Goal: Task Accomplishment & Management: Use online tool/utility

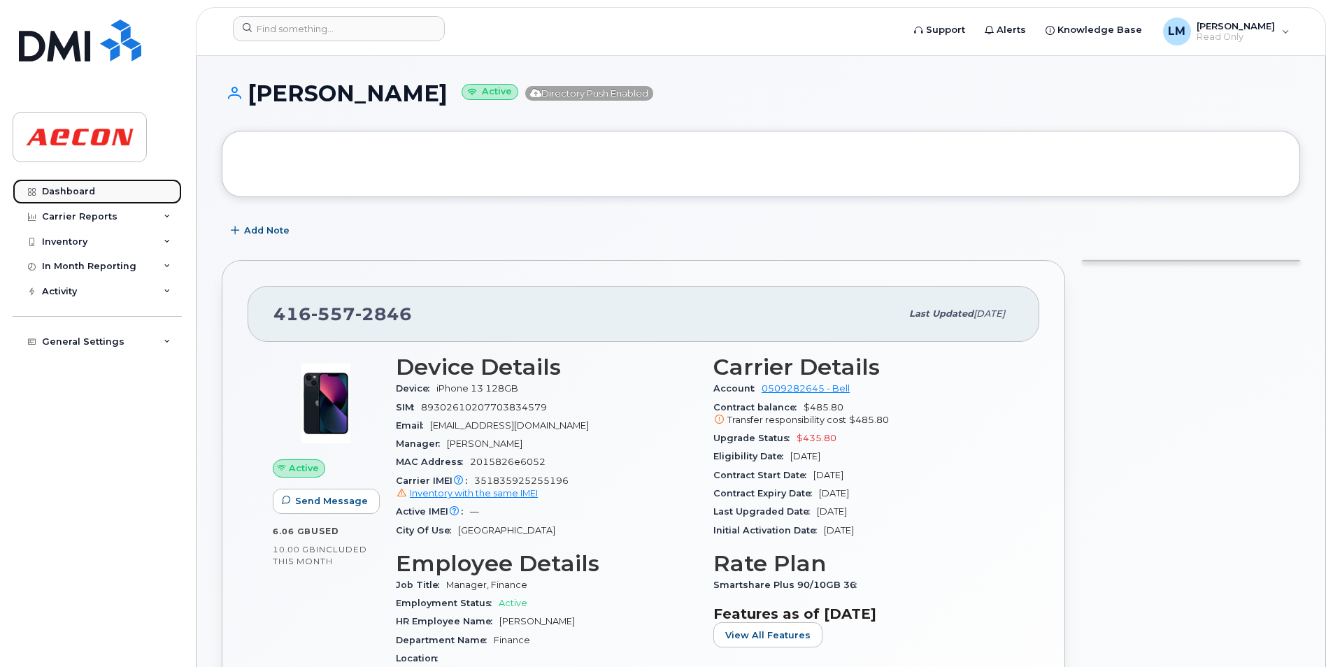
click at [105, 188] on link "Dashboard" at bounding box center [97, 191] width 169 height 25
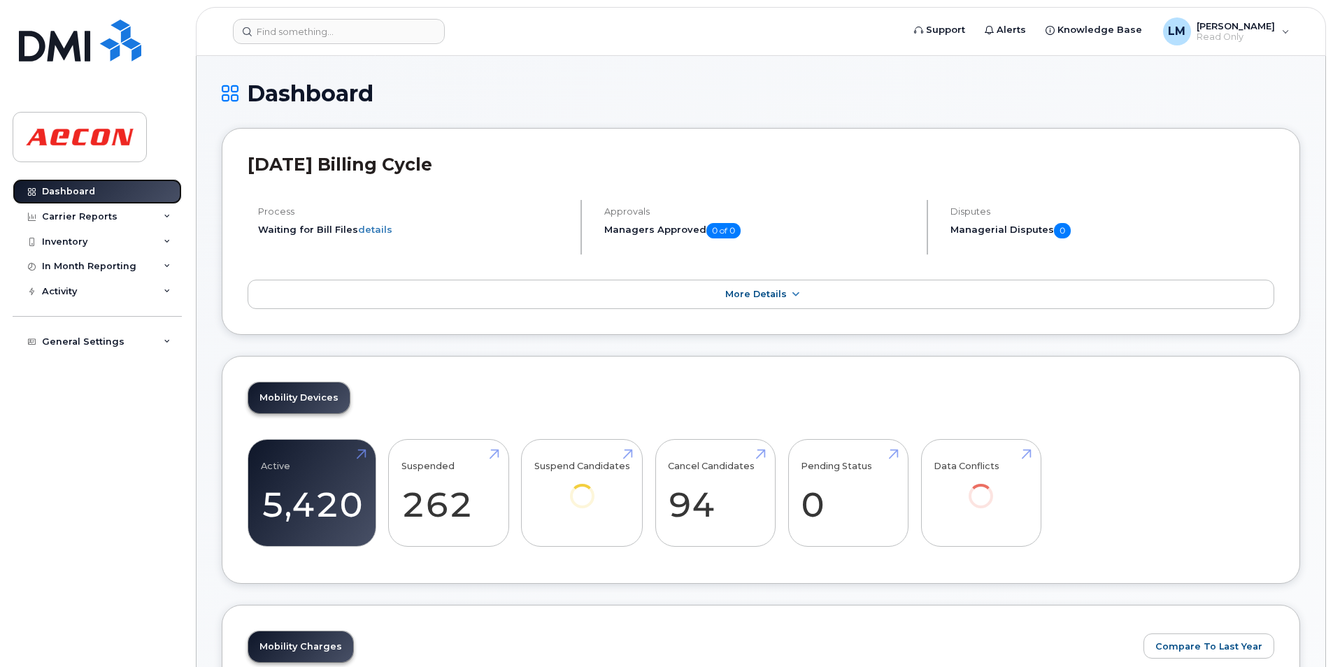
click at [117, 194] on link "Dashboard" at bounding box center [97, 191] width 169 height 25
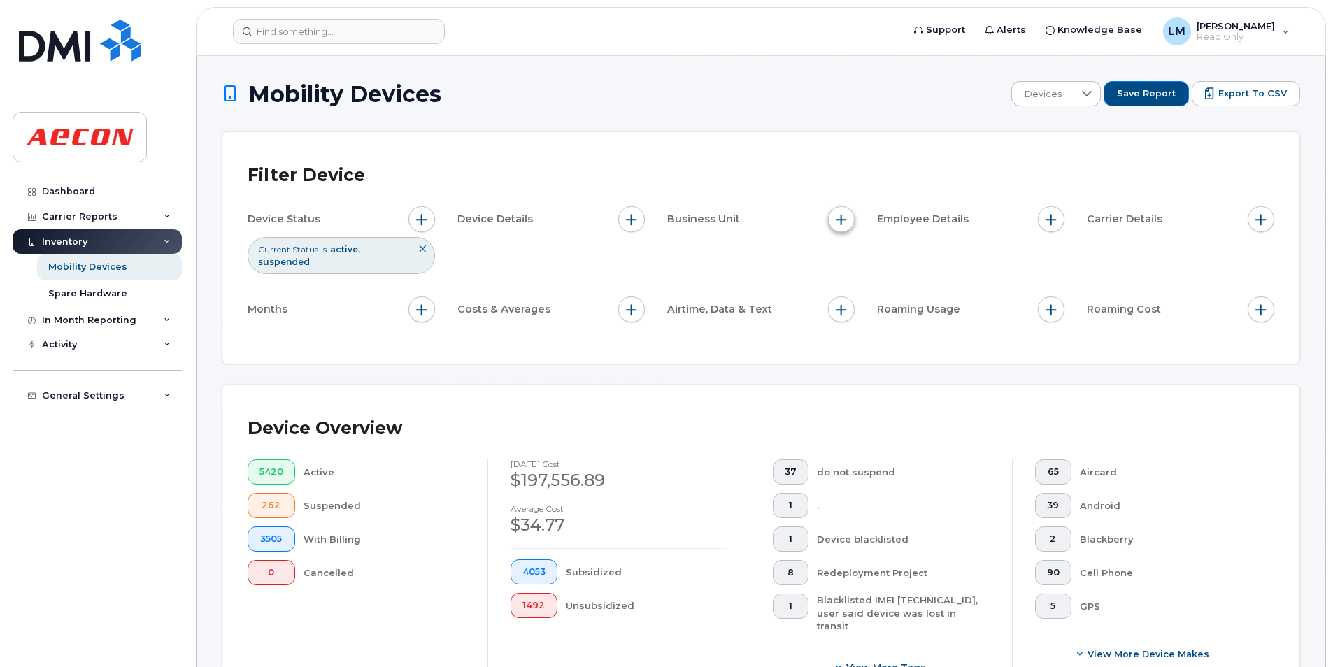
click at [838, 217] on span "button" at bounding box center [841, 219] width 11 height 11
click at [848, 375] on input "Company Code" at bounding box center [844, 371] width 11 height 11
checkbox input "true"
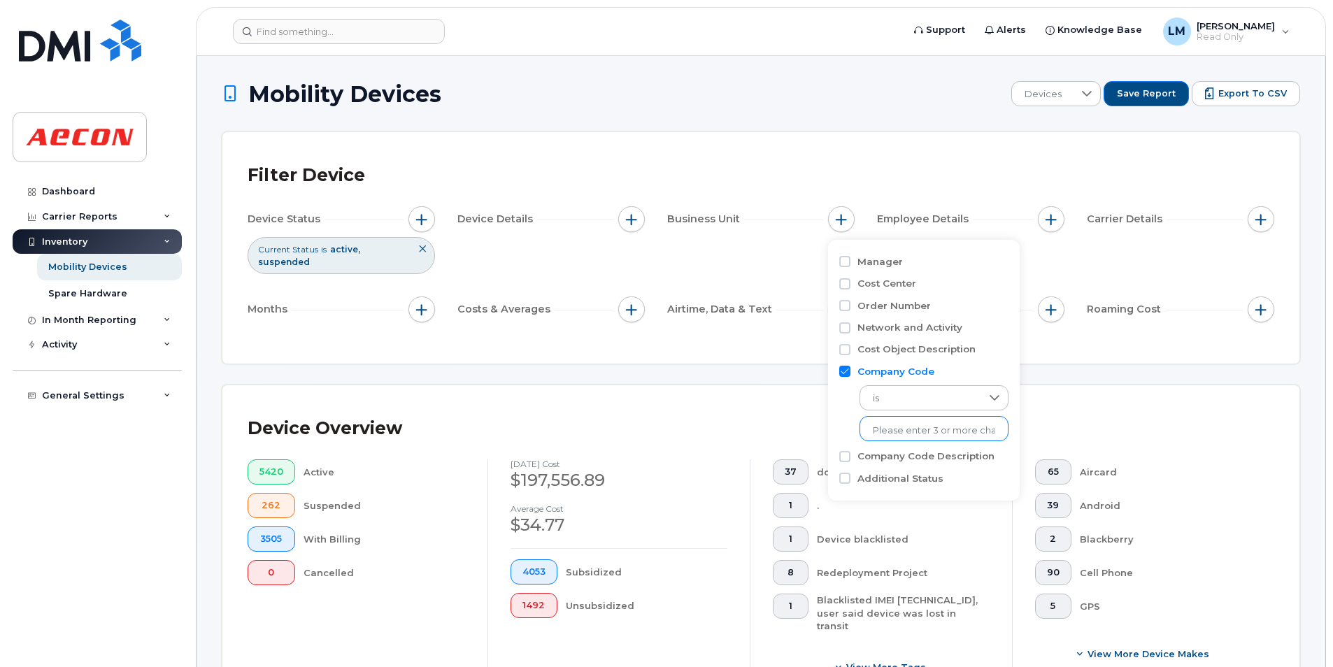
click at [940, 428] on input "text" at bounding box center [934, 430] width 122 height 13
type input "1125"
click at [887, 457] on li "1125" at bounding box center [926, 460] width 135 height 26
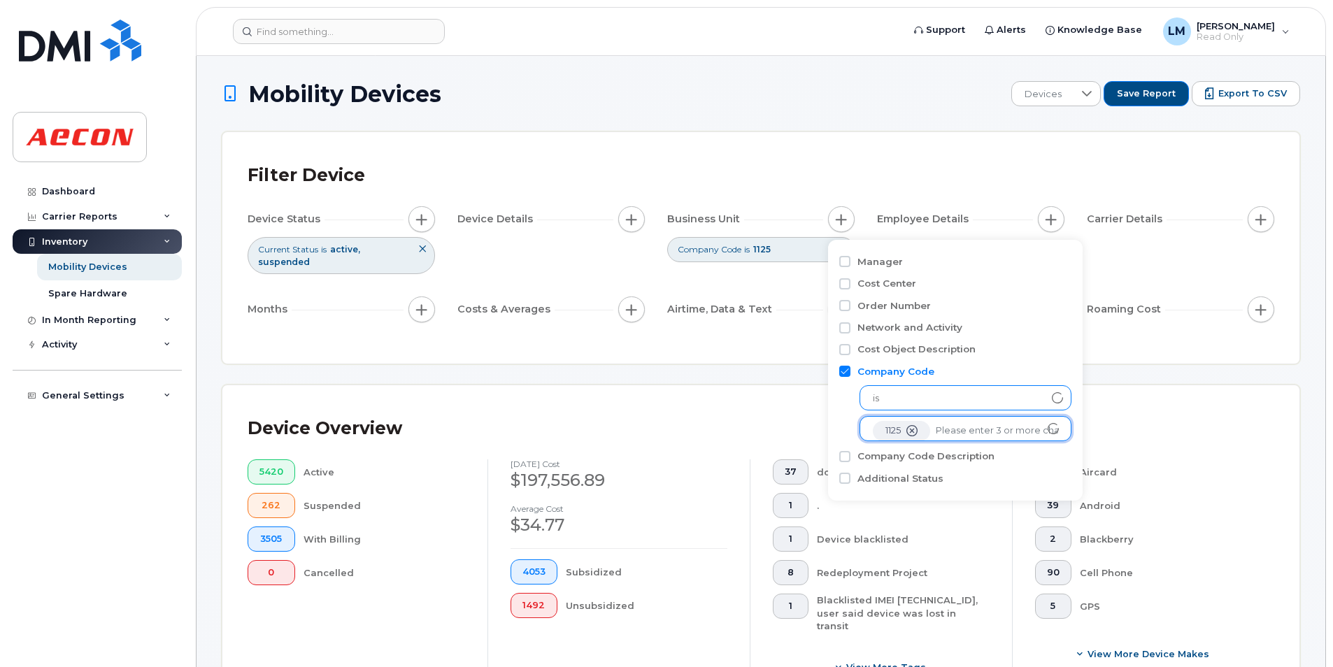
click at [932, 399] on span "is" at bounding box center [952, 398] width 184 height 25
click at [976, 429] on input "text" at bounding box center [997, 430] width 122 height 13
type input "1168"
click at [882, 453] on li "1168" at bounding box center [958, 460] width 199 height 26
click at [1210, 415] on div "Device Overview" at bounding box center [761, 428] width 1026 height 36
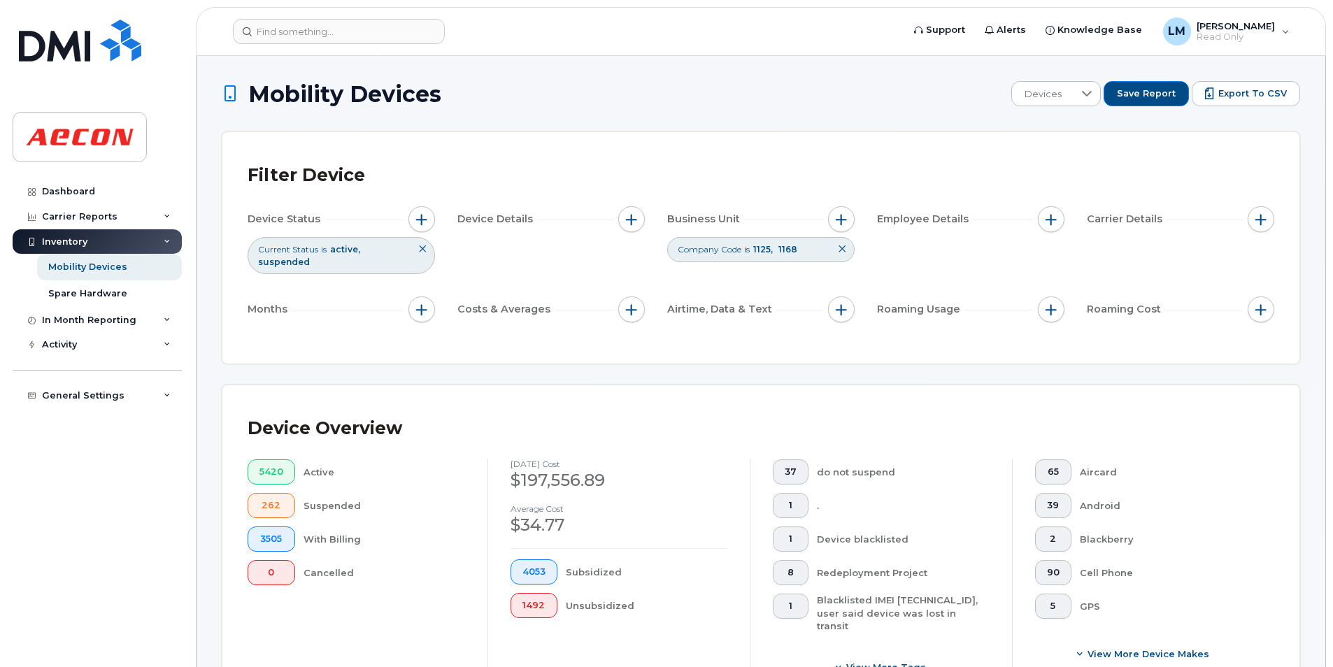
click at [1219, 461] on div "Aircard" at bounding box center [1166, 471] width 173 height 25
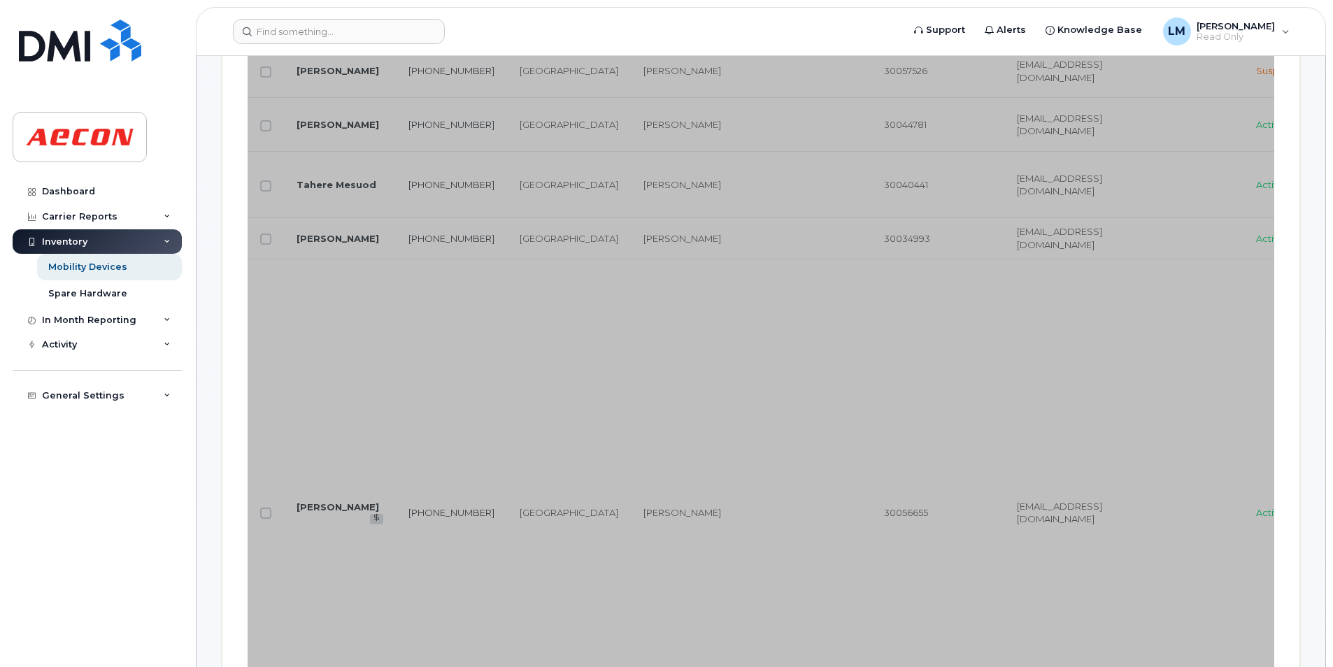
scroll to position [839, 0]
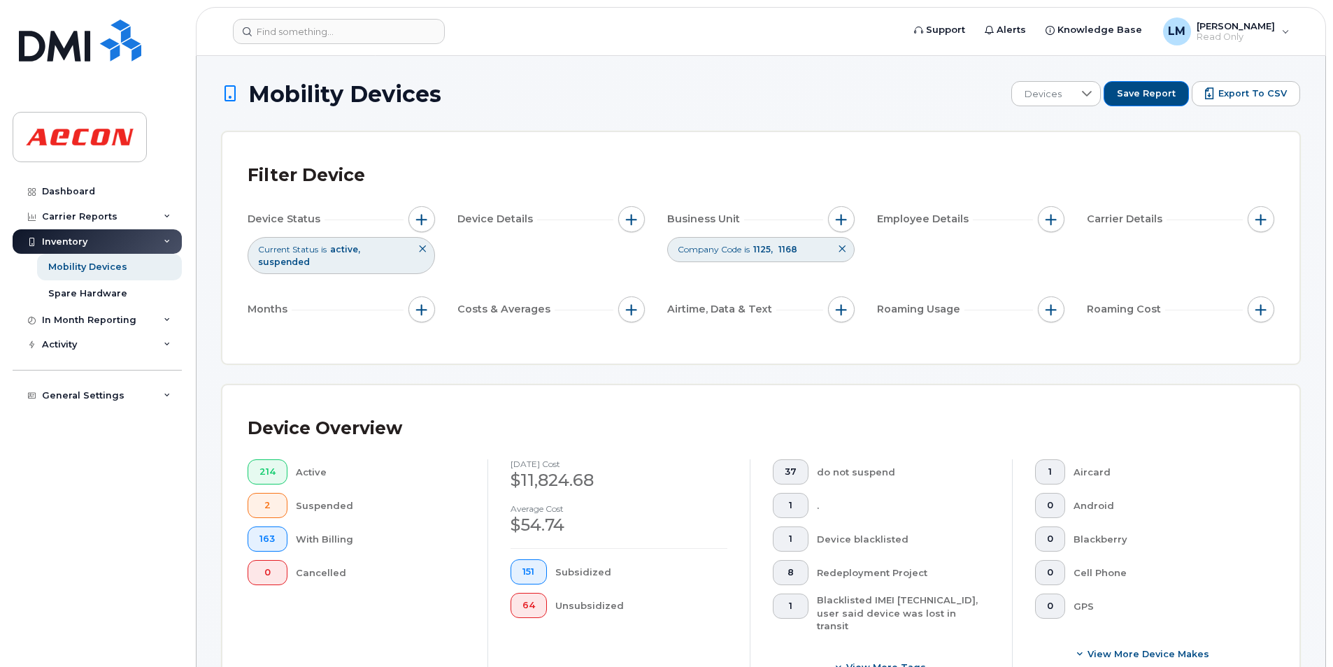
click at [935, 274] on div "Device Status Current Status is active suspended Device Details Business Unit C…" at bounding box center [761, 267] width 1026 height 122
click at [1226, 92] on span "Export to CSV" at bounding box center [1252, 93] width 69 height 13
click at [1207, 452] on div "Device Overview 214 Active 2 Suspended 163 With Billing 0 Cancelled August 2025…" at bounding box center [761, 550] width 1026 height 280
click at [896, 253] on div "Device Status Current Status is active suspended Device Details Business Unit C…" at bounding box center [761, 267] width 1026 height 122
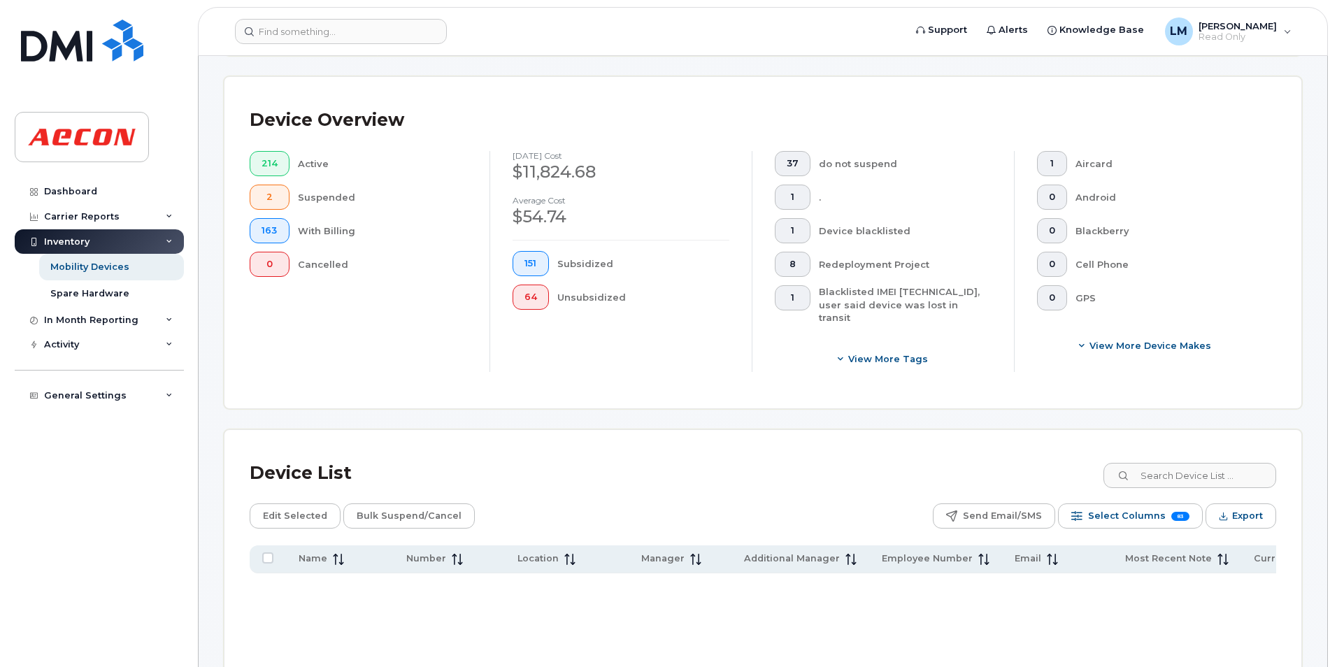
scroll to position [350, 0]
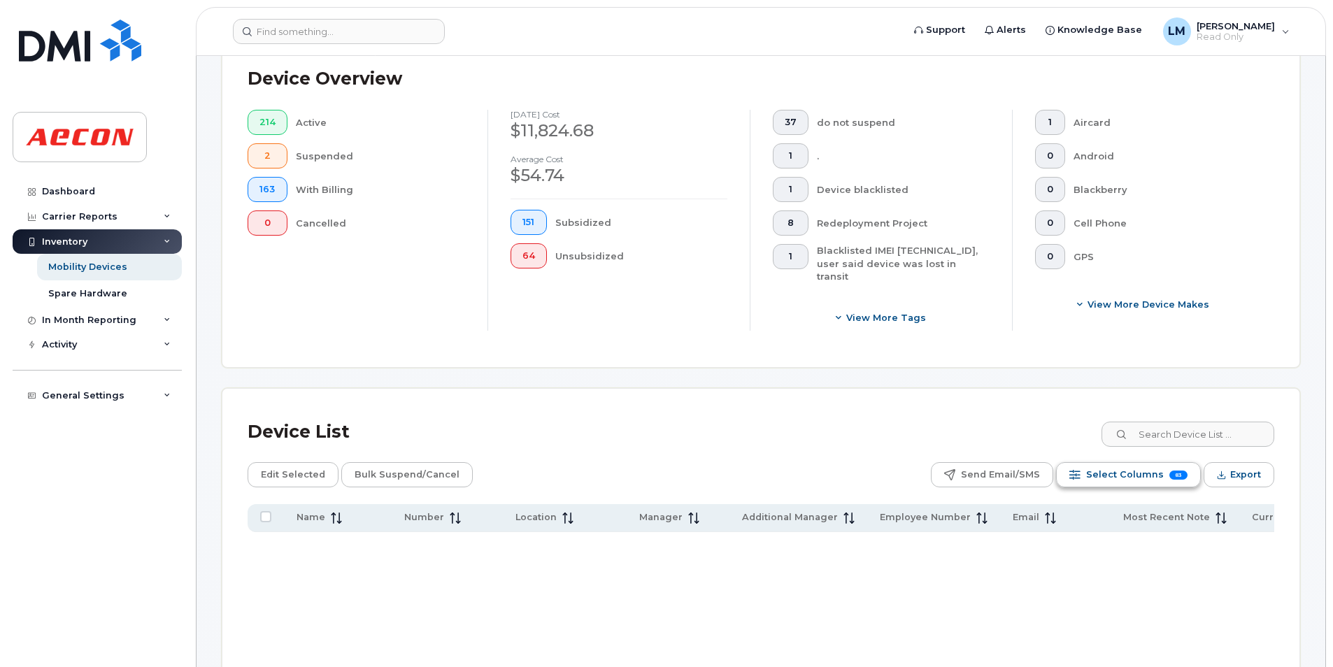
click at [1133, 464] on span "Select Columns" at bounding box center [1125, 474] width 78 height 21
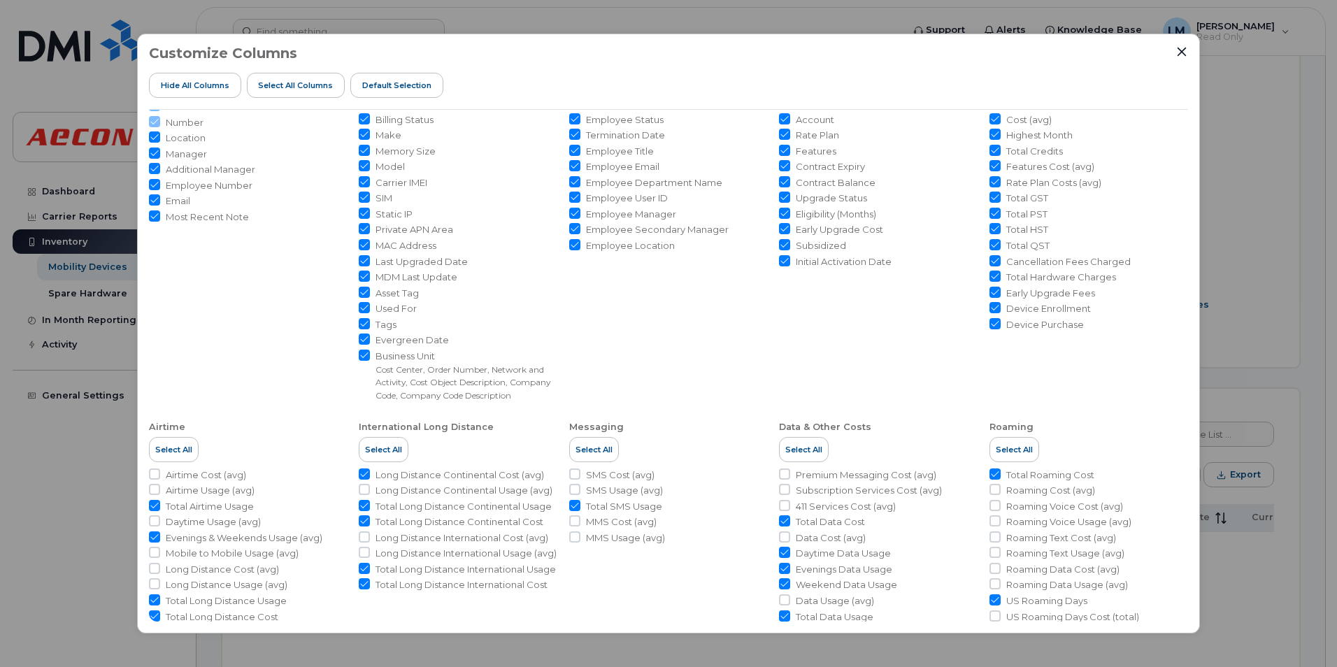
scroll to position [152, 0]
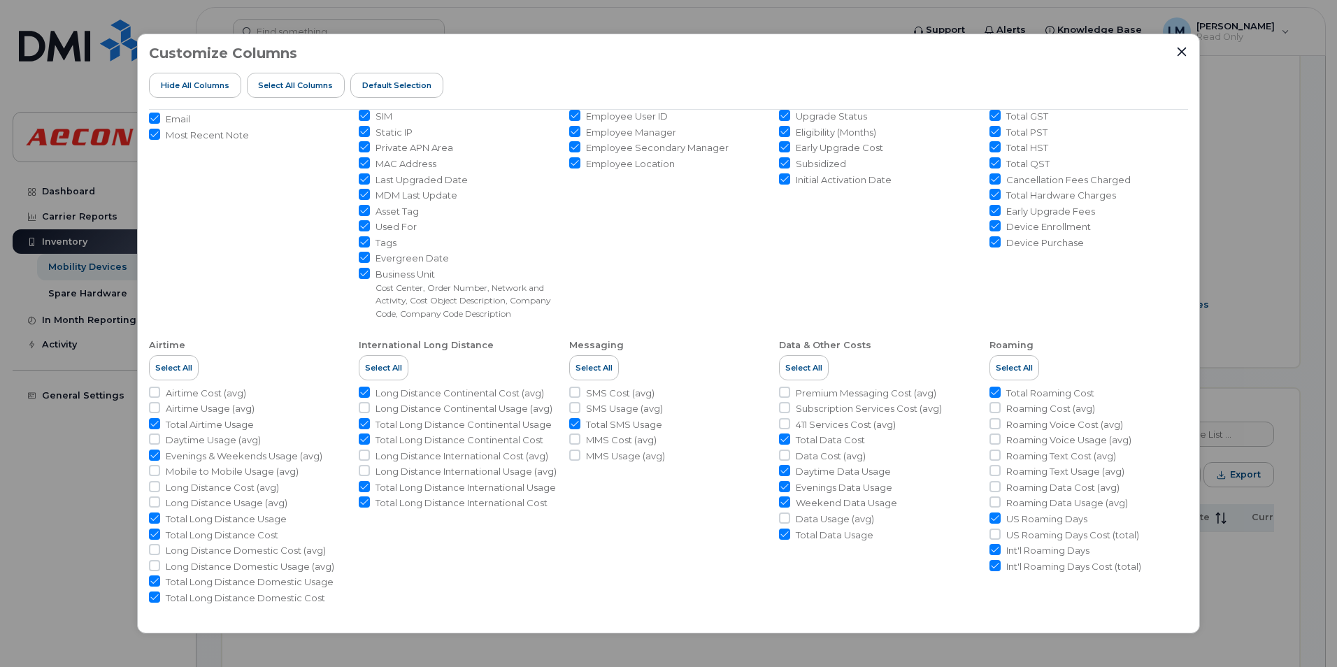
click at [1175, 55] on div at bounding box center [1181, 51] width 13 height 13
click at [1185, 53] on icon "Close" at bounding box center [1181, 51] width 11 height 11
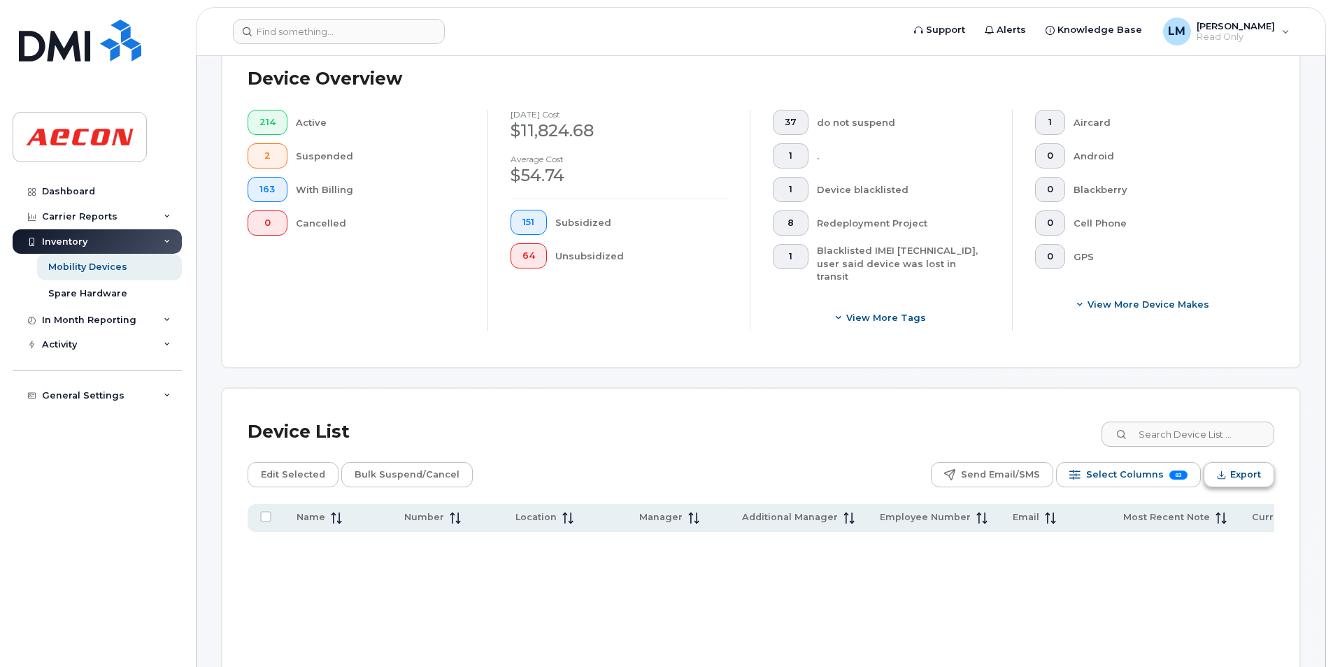
click at [1227, 468] on button "Export" at bounding box center [1238, 474] width 71 height 25
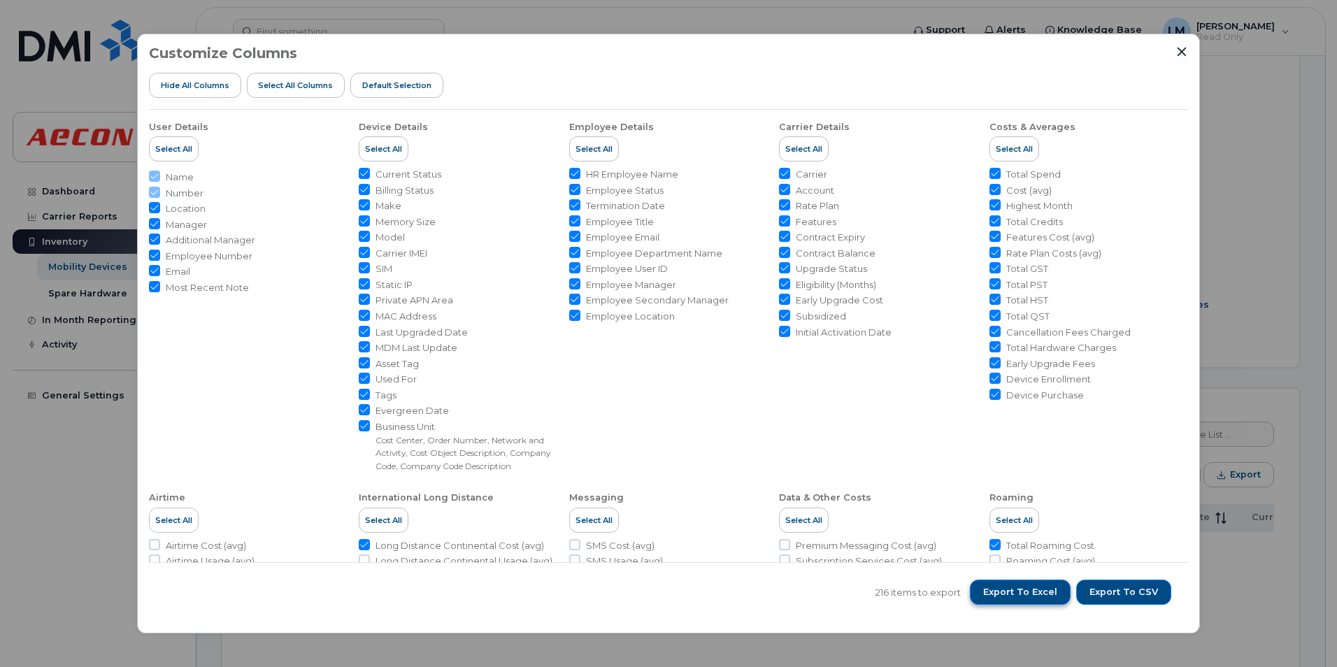
click at [1012, 593] on span "Export to Excel" at bounding box center [1020, 592] width 74 height 13
click at [1039, 593] on span "Export to Excel" at bounding box center [1020, 592] width 74 height 13
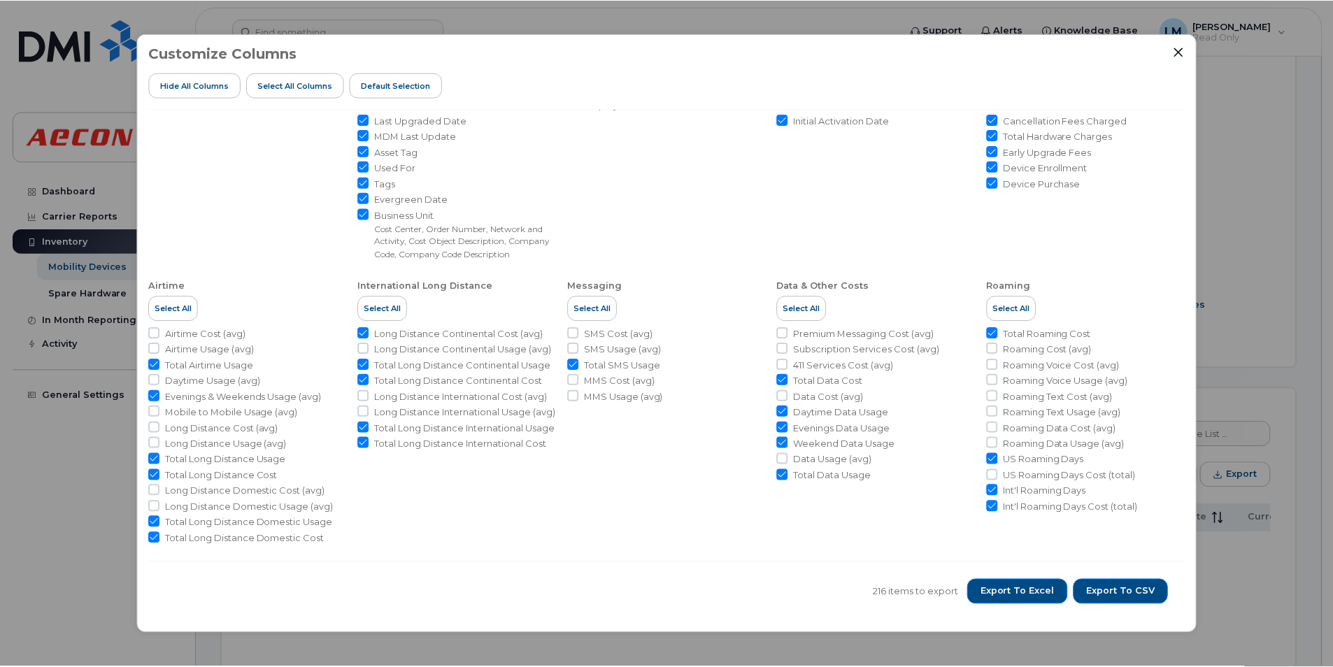
scroll to position [212, 0]
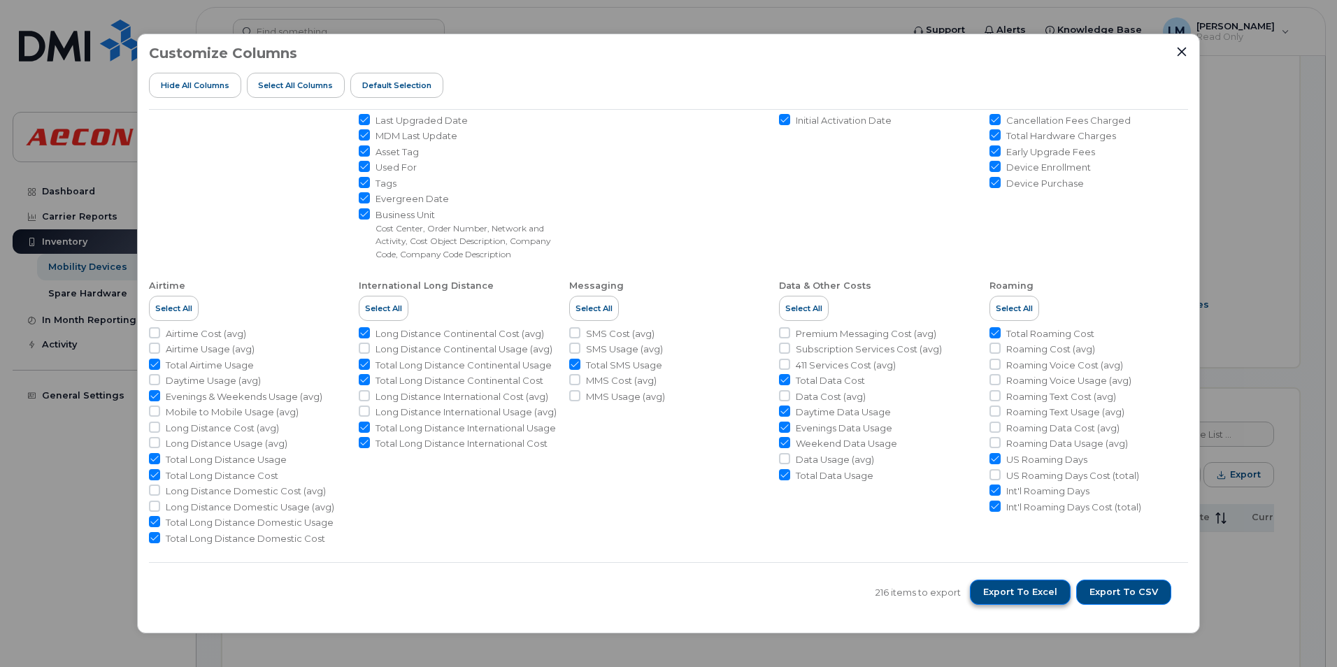
click at [1014, 583] on button "Export to Excel" at bounding box center [1020, 592] width 101 height 25
click at [1189, 48] on div "Customize Columns Hide All Columns Select all Columns Default Selection User De…" at bounding box center [668, 334] width 1063 height 601
click at [1181, 52] on icon "Close" at bounding box center [1181, 51] width 9 height 9
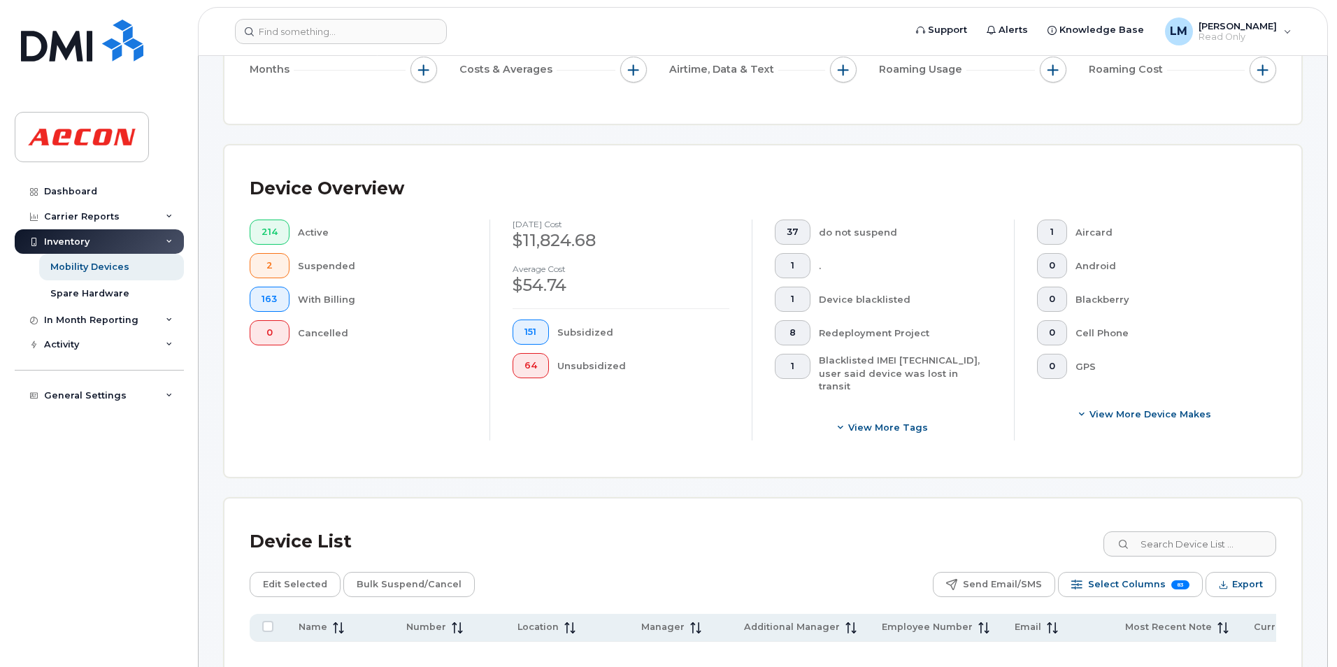
scroll to position [350, 0]
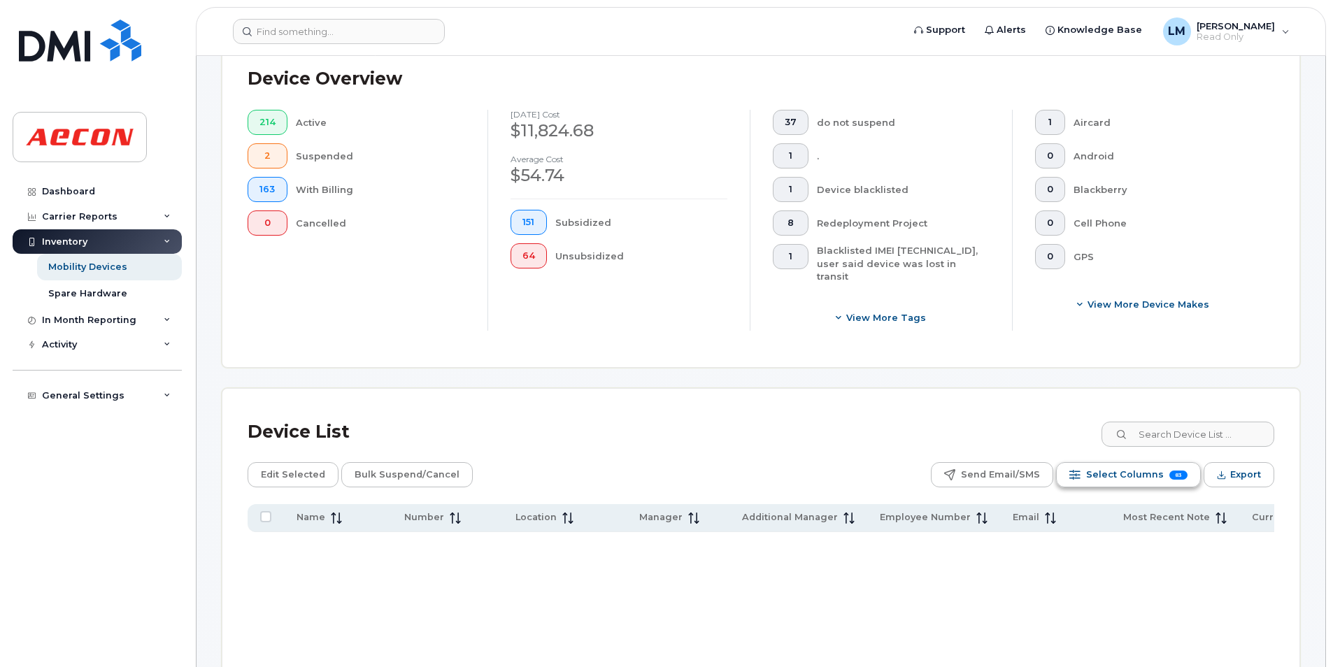
click at [1135, 464] on span "Select Columns" at bounding box center [1125, 474] width 78 height 21
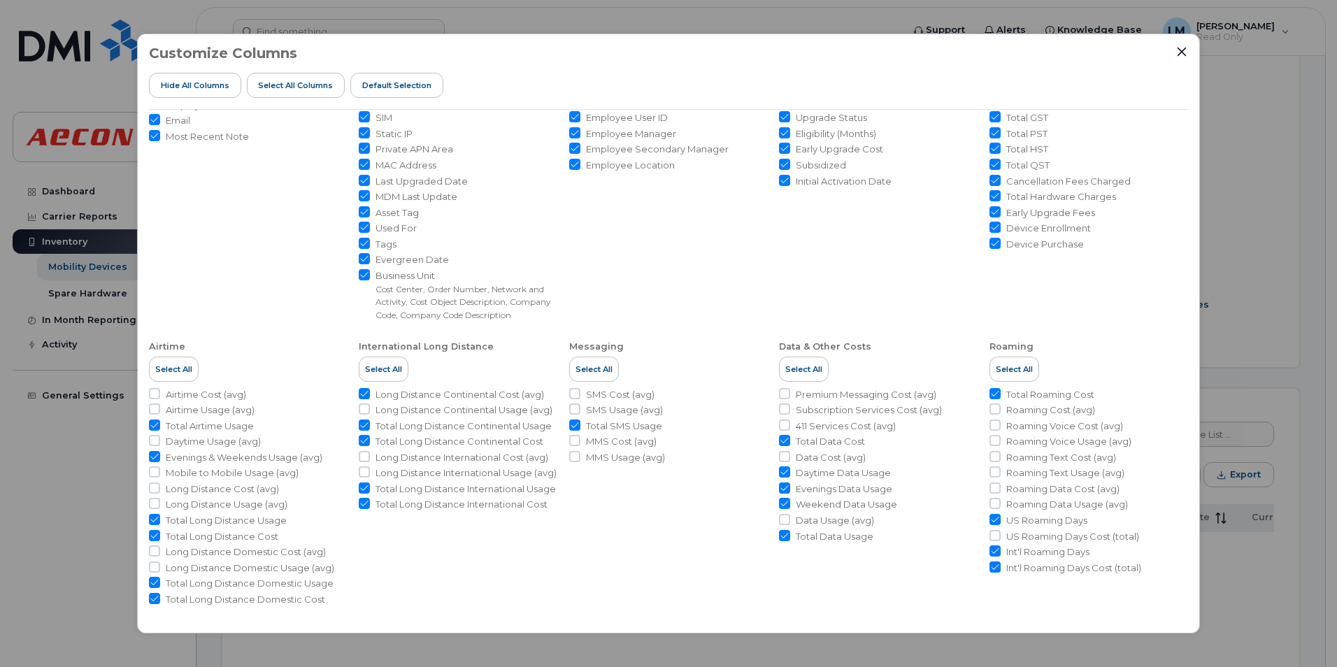
scroll to position [152, 0]
